Goal: Task Accomplishment & Management: Complete application form

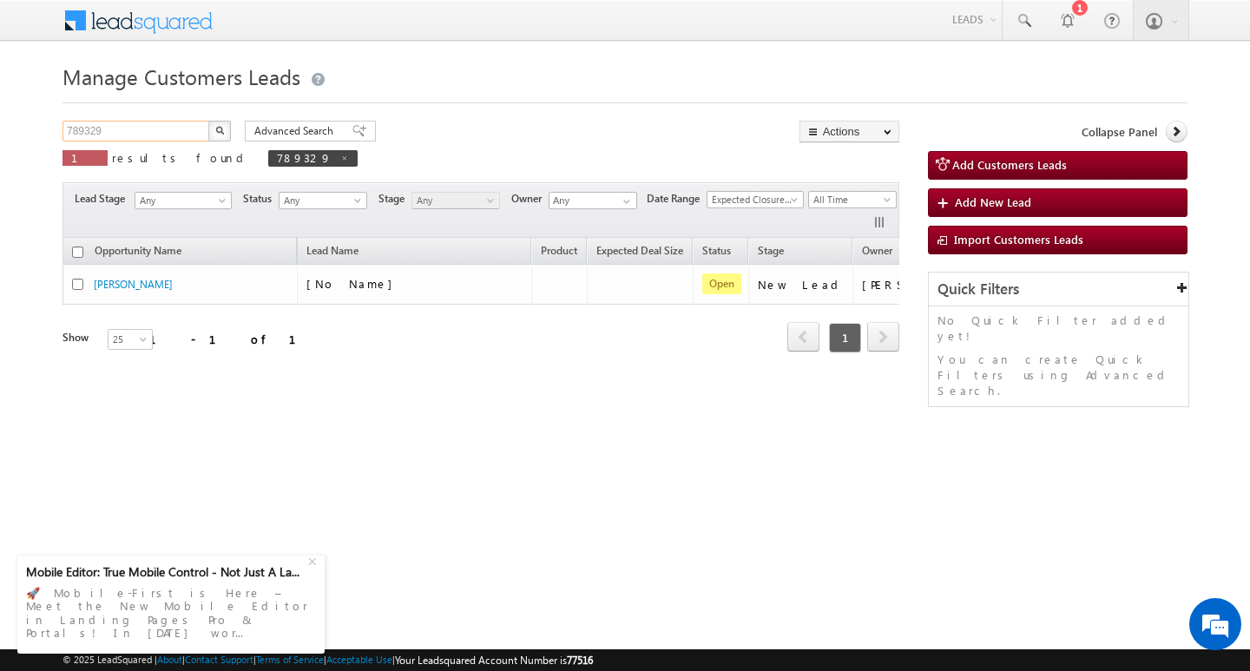
click at [135, 134] on input "789329" at bounding box center [136, 131] width 148 height 21
type input "7"
type input "Search Customers Leads"
click at [163, 133] on input "text" at bounding box center [136, 131] width 148 height 21
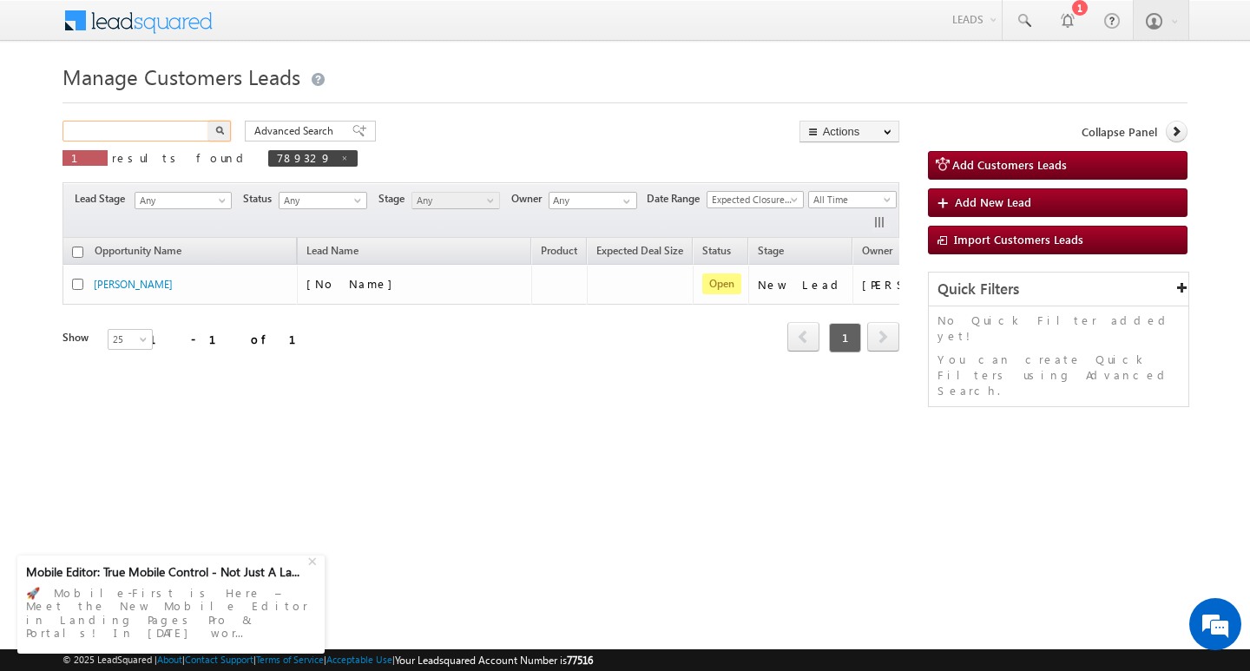
paste input "791225"
type input "791225"
click at [208, 121] on button "button" at bounding box center [219, 131] width 23 height 21
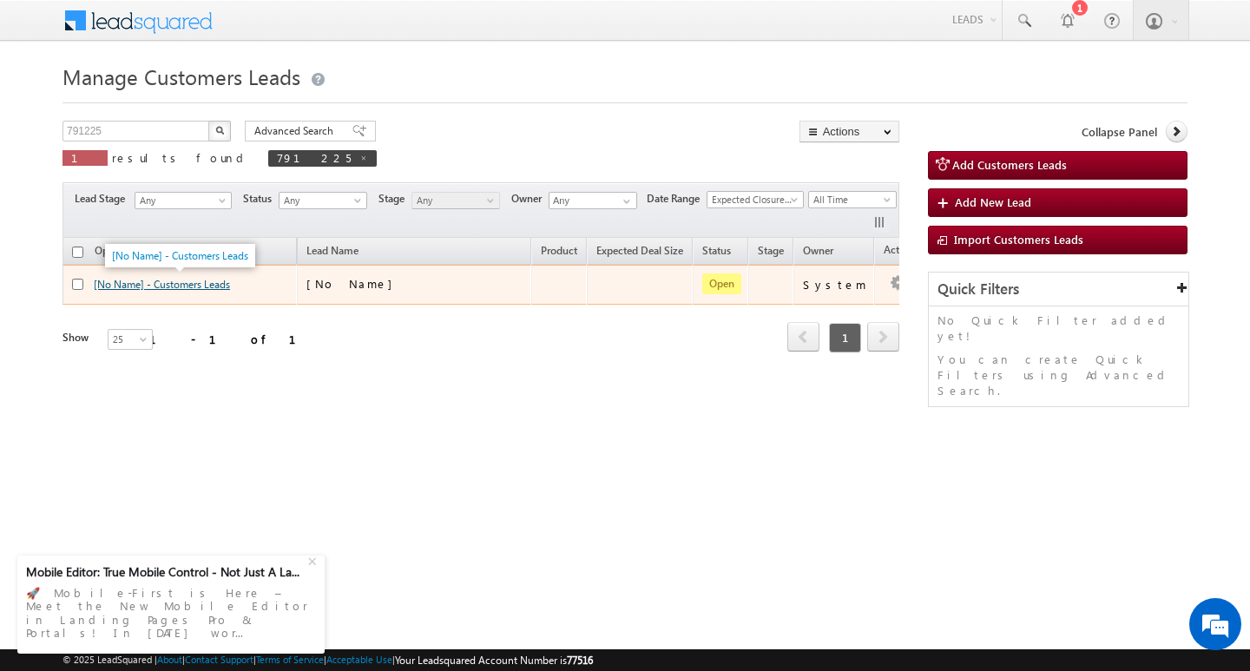
click at [170, 285] on link "[No Name] - Customers Leads" at bounding box center [162, 284] width 136 height 13
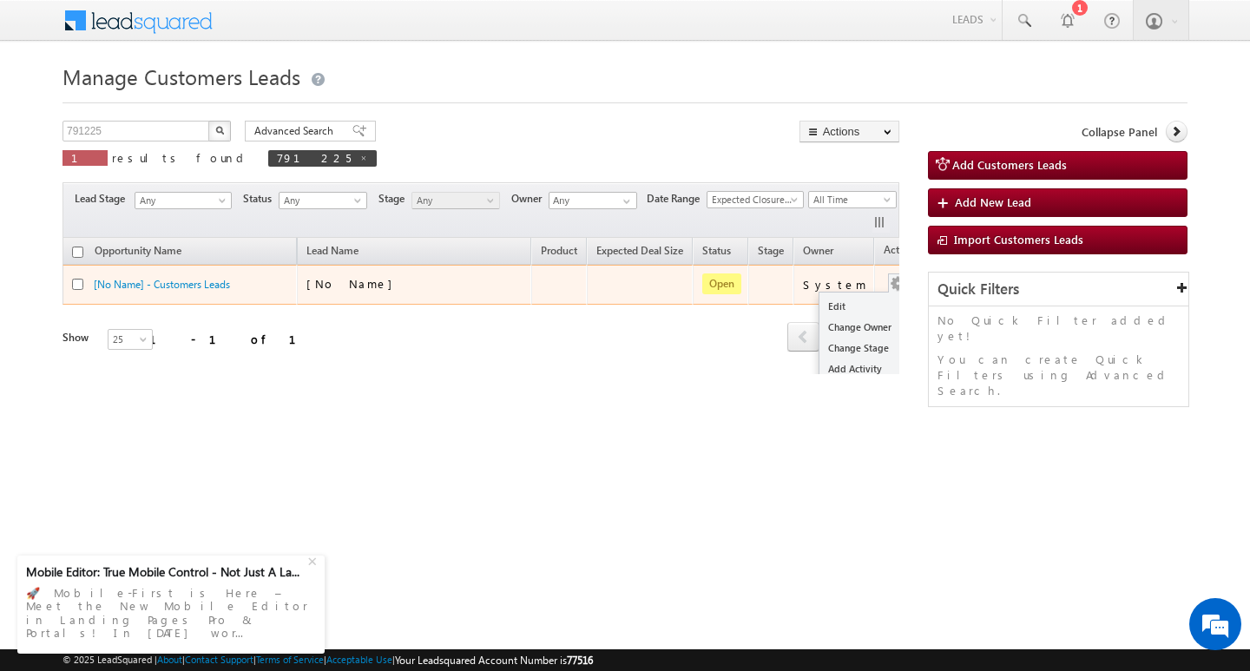
click at [889, 276] on button "button" at bounding box center [897, 283] width 17 height 17
click at [889, 277] on button "button" at bounding box center [897, 283] width 17 height 17
click at [859, 301] on link "Edit" at bounding box center [862, 306] width 87 height 21
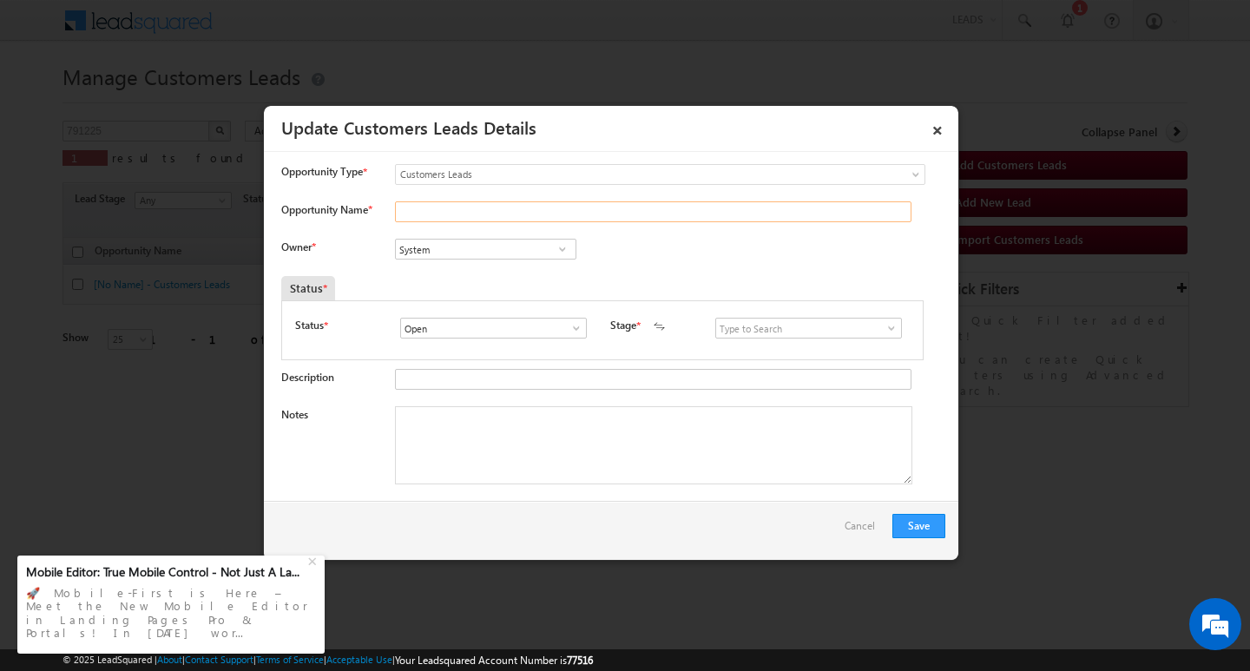
click at [504, 216] on input "Opportunity Name *" at bounding box center [653, 211] width 516 height 21
click at [606, 444] on textarea "Notes" at bounding box center [653, 445] width 517 height 78
paste textarea "Customer Name: ASIF ALI / AG : 31/ MOTHE INCOME 30K / WORA EXPERYSE : 8Y / PROP…"
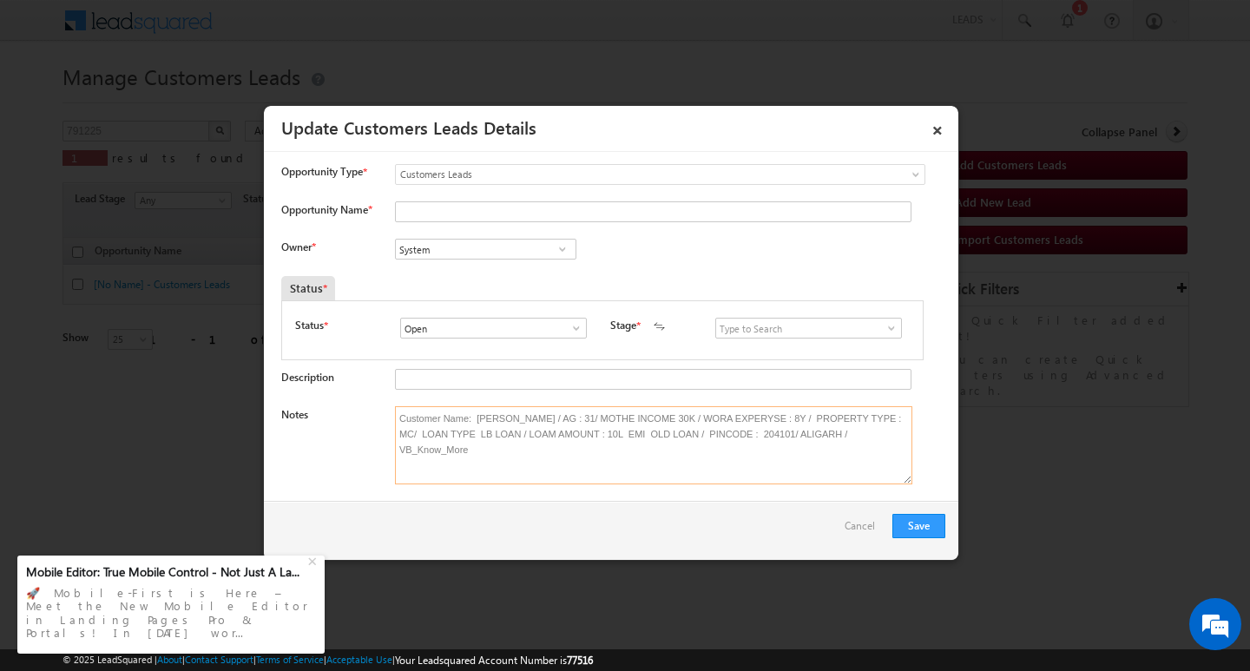
click at [491, 419] on textarea "Customer Name: ASIF ALI / AG : 31/ MOTHE INCOME 30K / WORA EXPERYSE : 8Y / PROP…" at bounding box center [653, 445] width 517 height 78
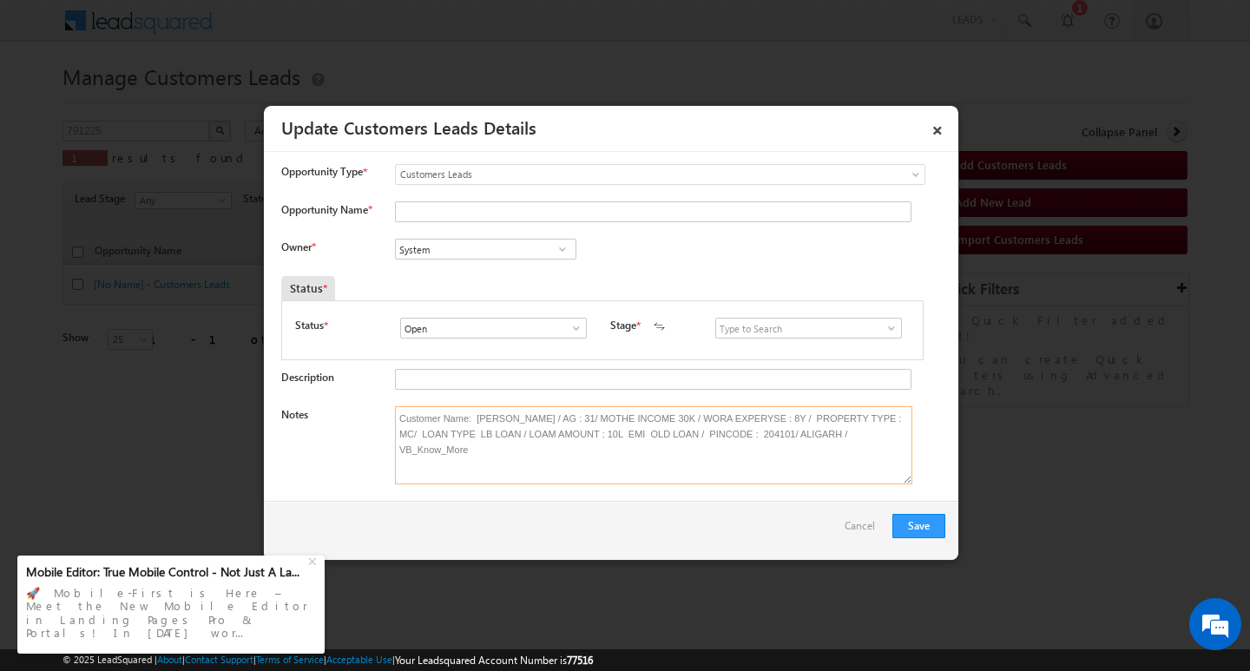
click at [491, 419] on textarea "Customer Name: ASIF ALI / AG : 31/ MOTHE INCOME 30K / WORA EXPERYSE : 8Y / PROP…" at bounding box center [653, 445] width 517 height 78
type textarea "Customer Name: ASIF ALI / AG : 31/ MOTHE INCOME 30K / WORA EXPERYSE : 8Y / PROP…"
click at [480, 493] on div "Notes Customer Name: ASIF ALI / AG : 31/ MOTHE INCOME 30K / WORA EXPERYSE : 8Y …" at bounding box center [613, 449] width 664 height 87
click at [481, 412] on textarea "Customer Name: ASIF ALI / AG : 31/ MOTHE INCOME 30K / WORA EXPERYSE : 8Y / PROP…" at bounding box center [653, 445] width 517 height 78
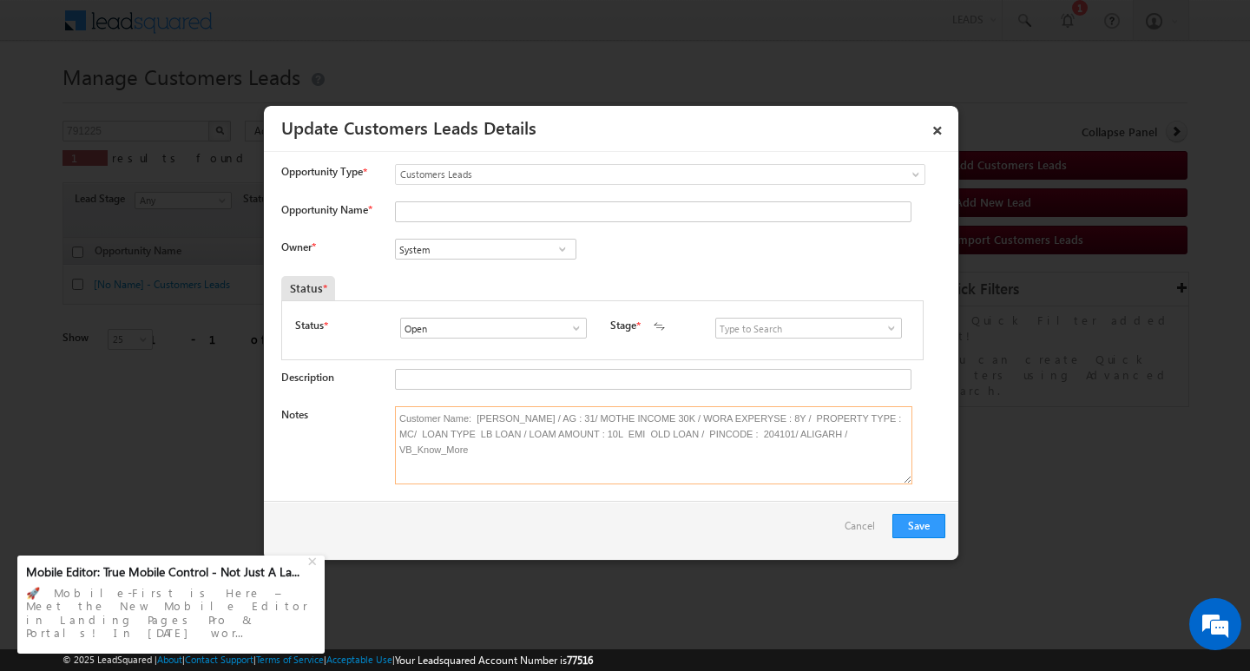
click at [481, 412] on textarea "Customer Name: ASIF ALI / AG : 31/ MOTHE INCOME 30K / WORA EXPERYSE : 8Y / PROP…" at bounding box center [653, 445] width 517 height 78
click at [462, 210] on input "Opportunity Name *" at bounding box center [653, 211] width 516 height 21
click at [291, 434] on div "Notes Customer Name: ASIF ALI / AG : 31/ MOTHE INCOME 30K / WORA EXPERYSE : 8Y …" at bounding box center [613, 449] width 664 height 87
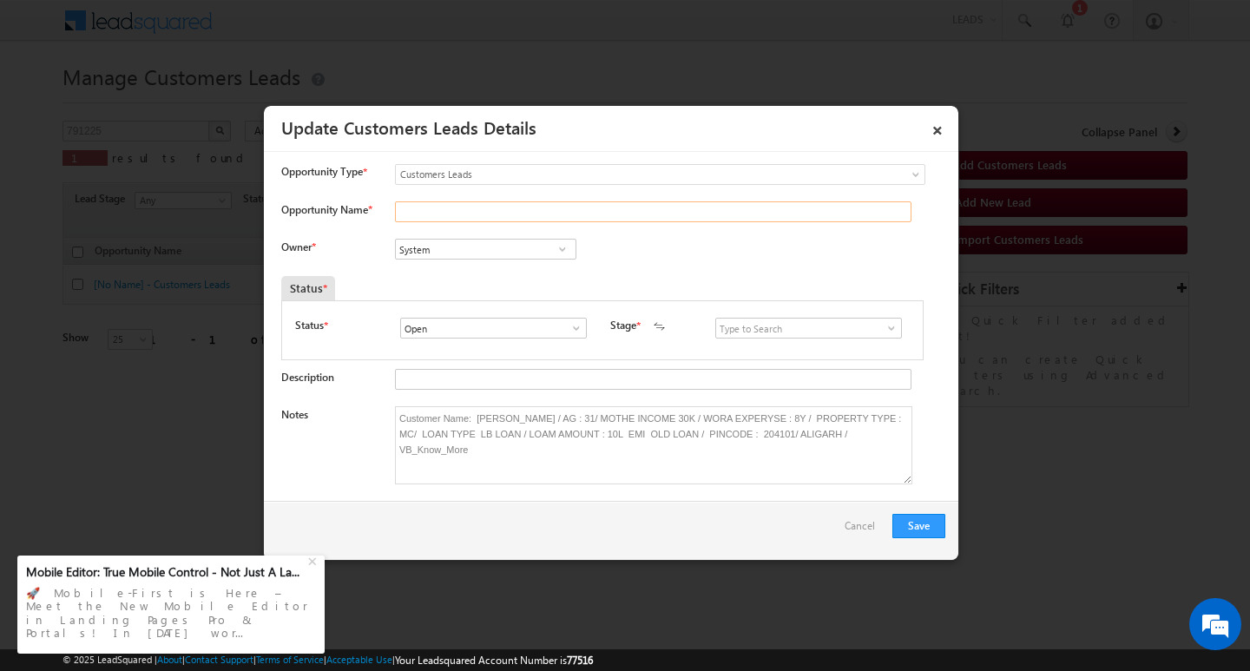
click at [435, 213] on input "Opportunity Name *" at bounding box center [653, 211] width 516 height 21
type input "ASIF ALI"
click at [425, 253] on input "System" at bounding box center [485, 249] width 181 height 21
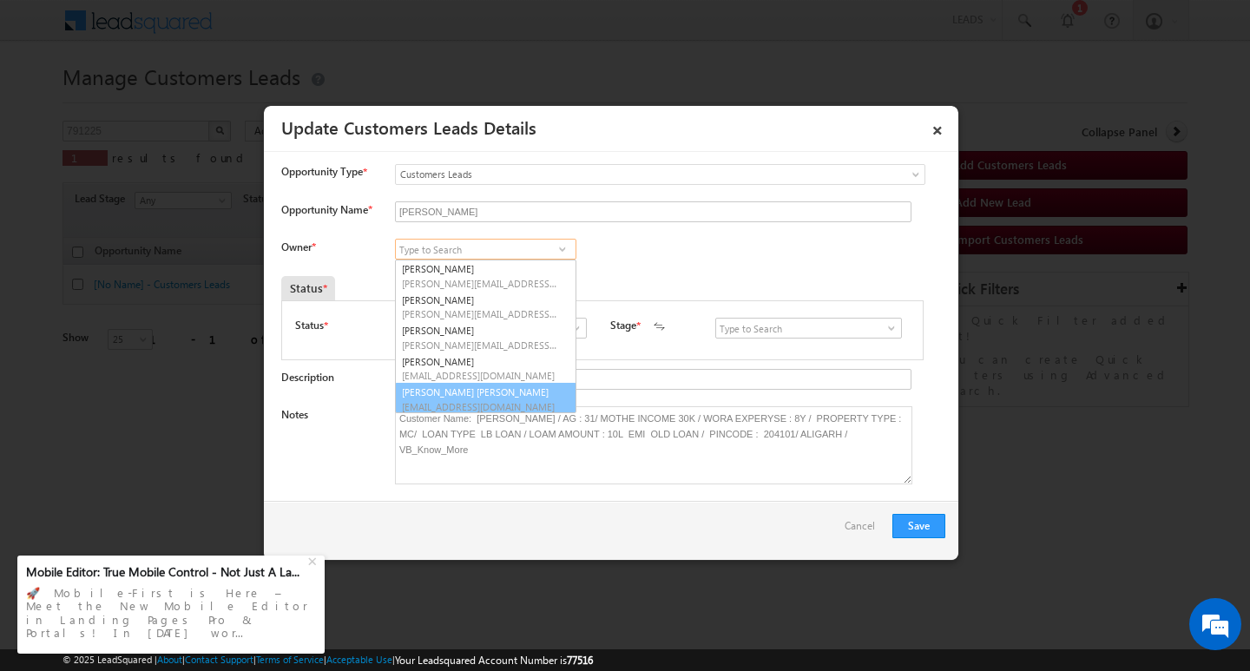
scroll to position [4, 0]
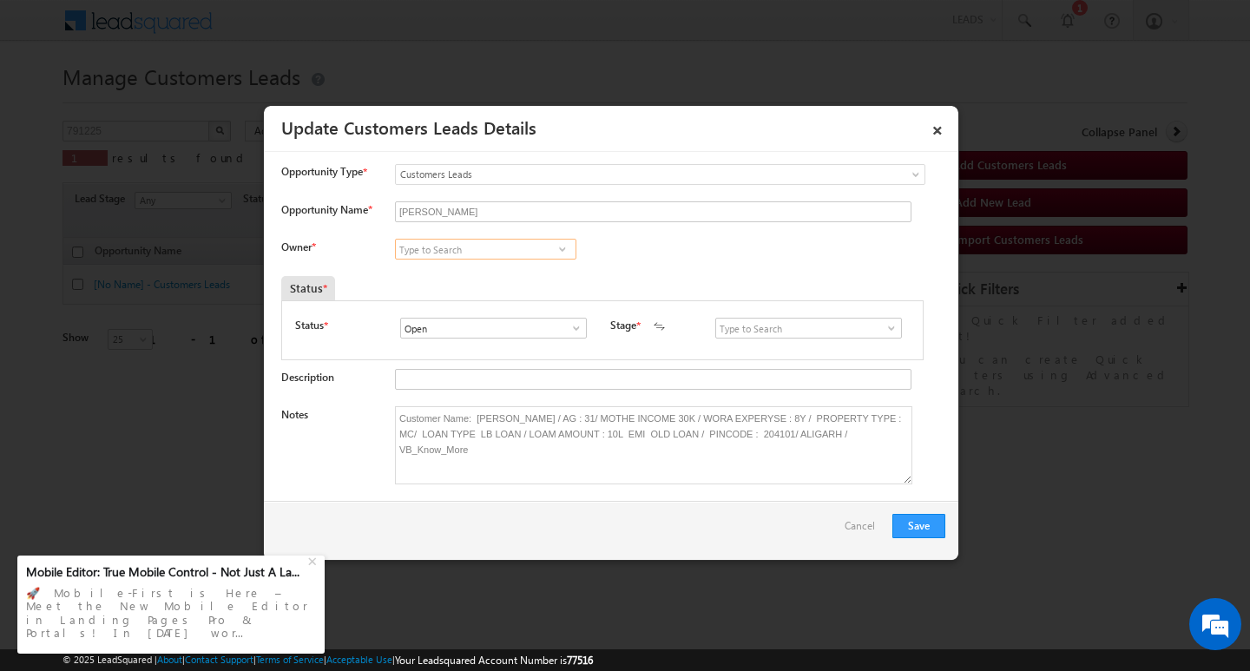
click at [454, 253] on input at bounding box center [485, 249] width 181 height 21
click at [452, 256] on input at bounding box center [485, 249] width 181 height 21
paste input "rahul.kumar1@sgrlimited.in"
click at [507, 272] on link "Rahul Kumar rahul.kumar1@sgrlimited.in" at bounding box center [485, 275] width 181 height 33
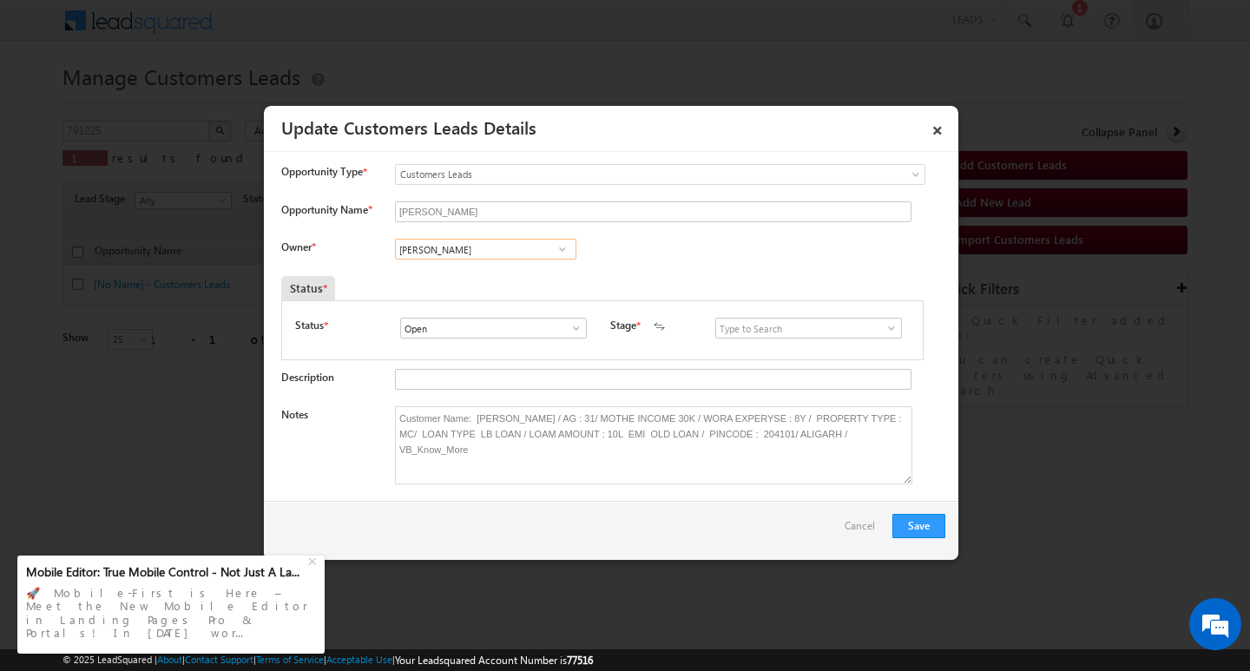
type input "Rahul Kumar"
click at [850, 325] on input at bounding box center [808, 328] width 187 height 21
click at [883, 329] on span at bounding box center [891, 328] width 17 height 14
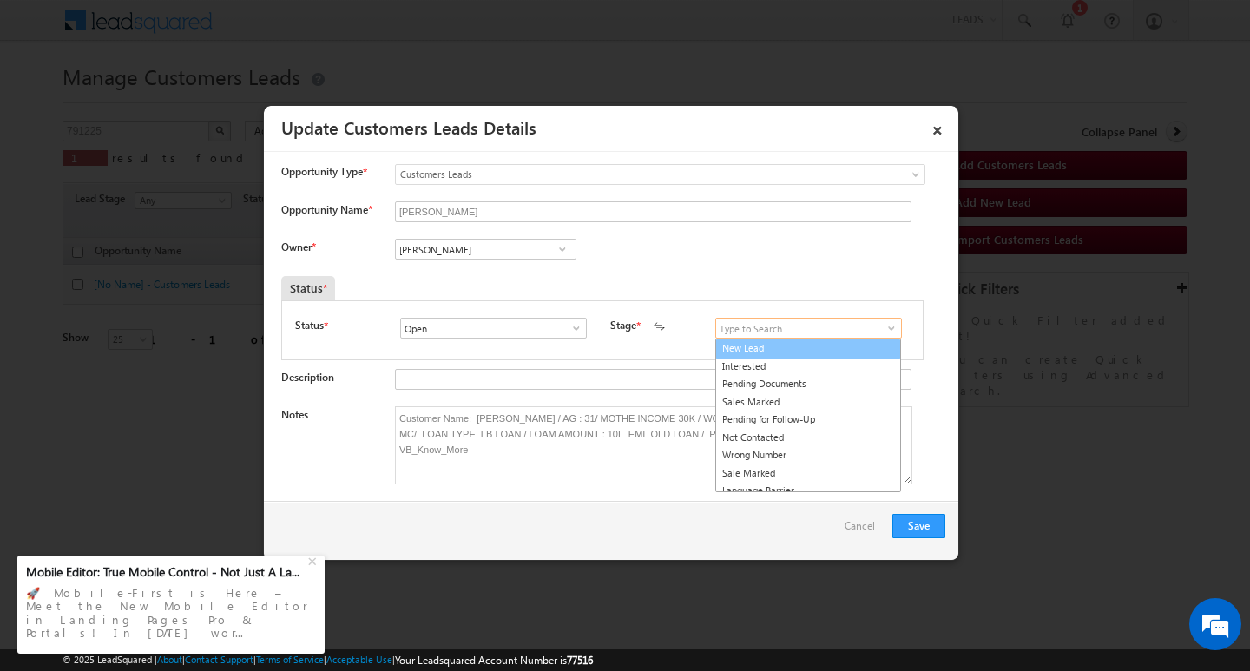
click at [868, 347] on link "New Lead" at bounding box center [808, 348] width 186 height 20
type input "New Lead"
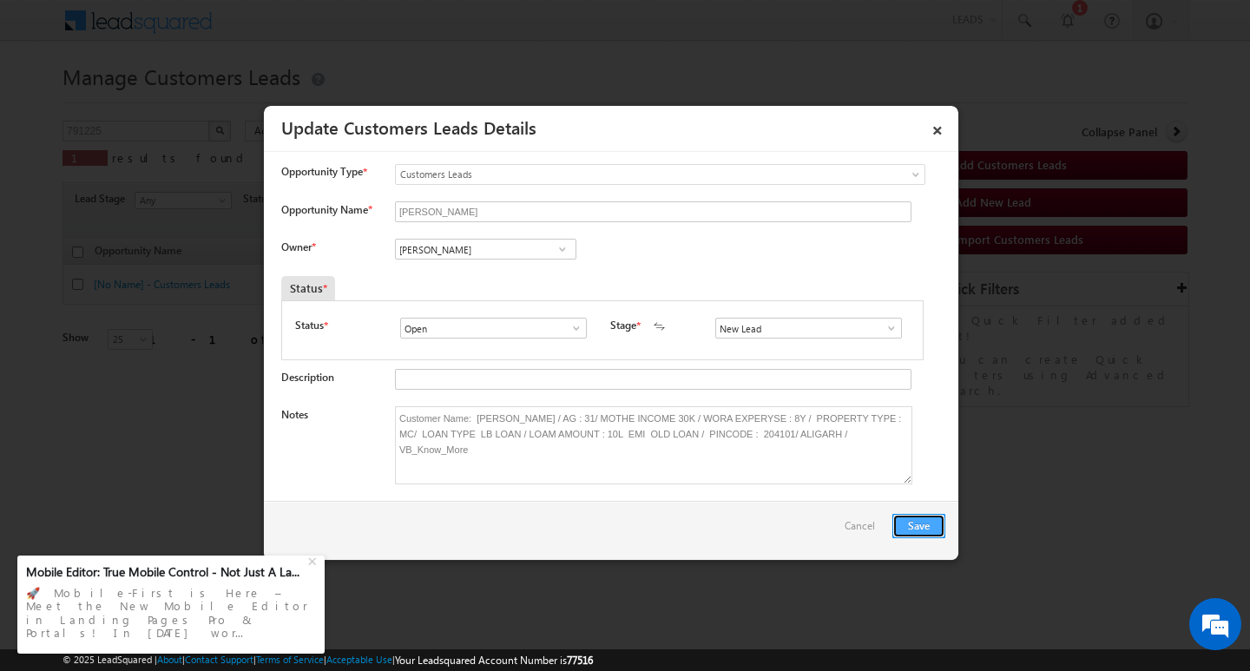
click at [915, 523] on button "Save" at bounding box center [918, 526] width 53 height 24
